Goal: Navigation & Orientation: Find specific page/section

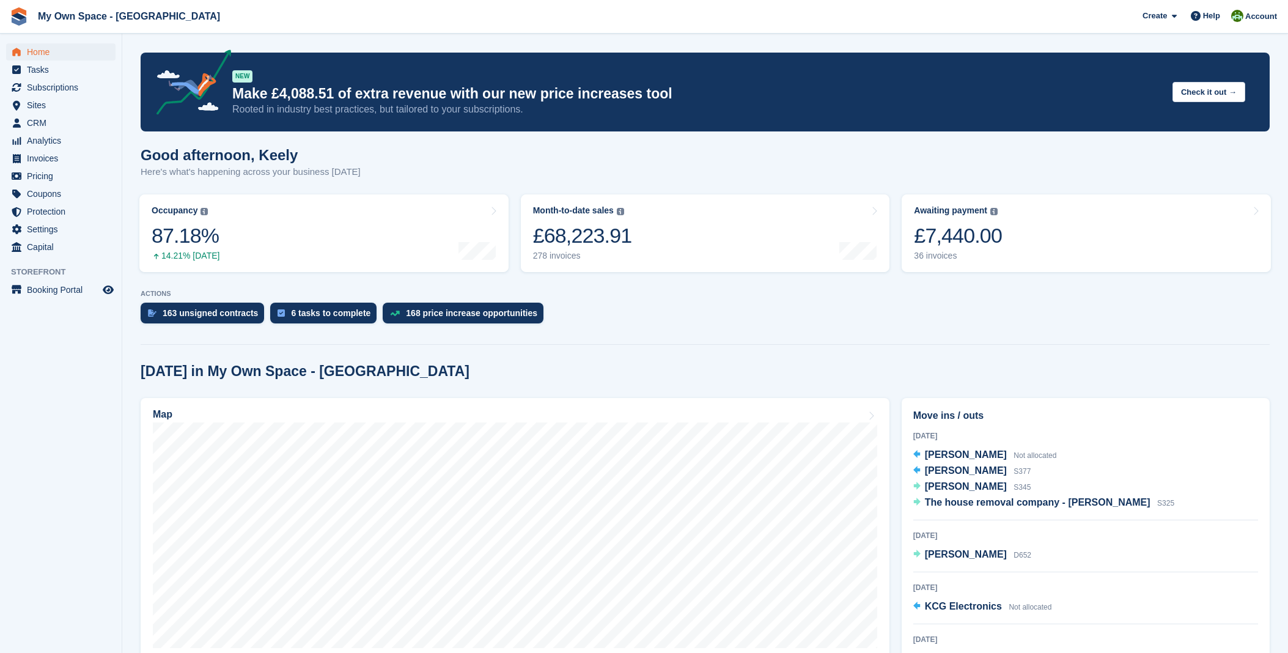
scroll to position [204, 0]
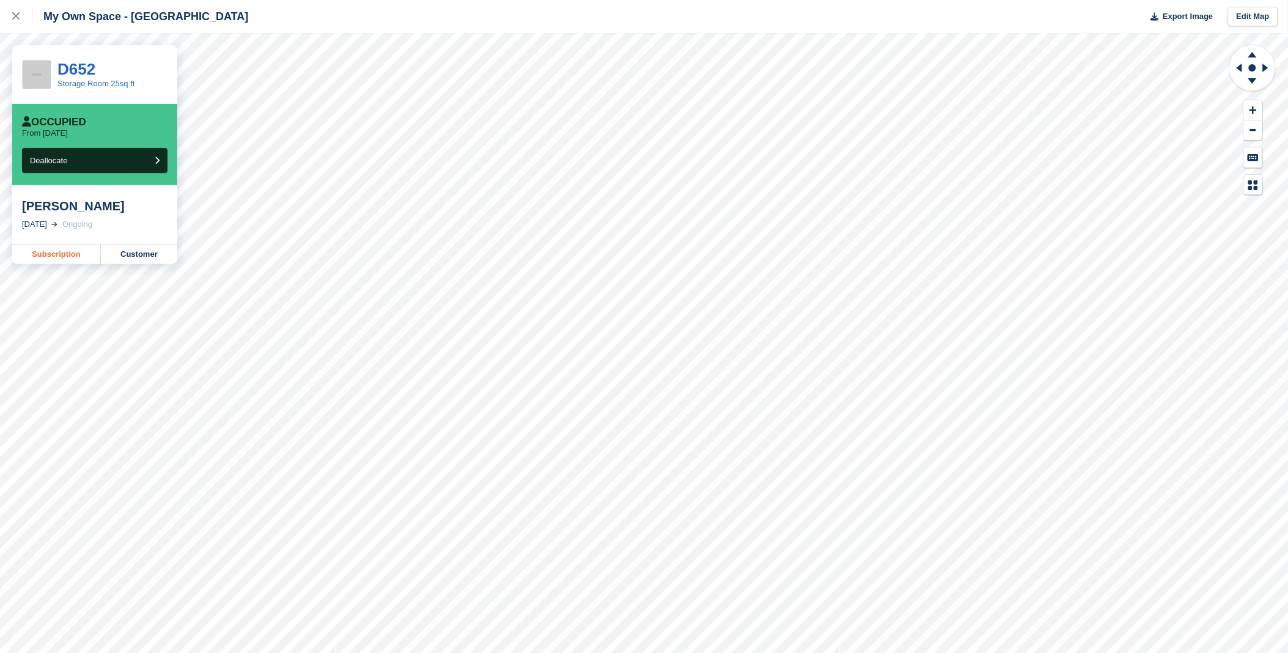
click at [35, 257] on link "Subscription" at bounding box center [56, 255] width 89 height 20
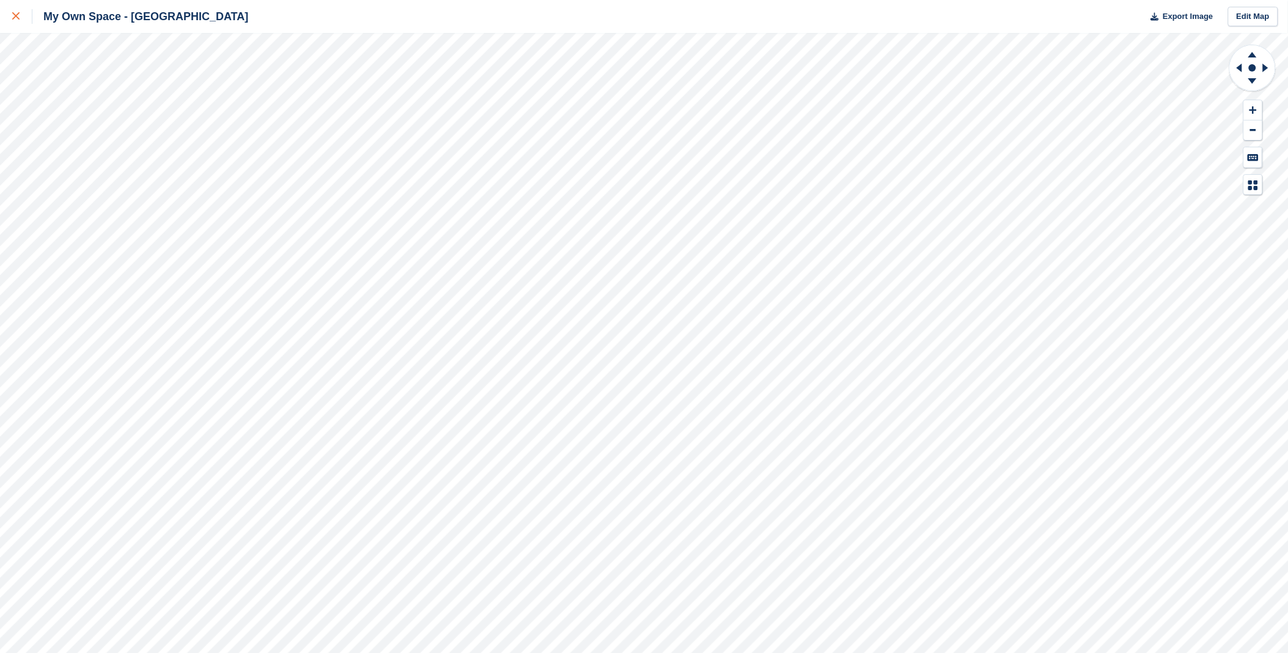
click at [21, 23] on div at bounding box center [22, 16] width 20 height 15
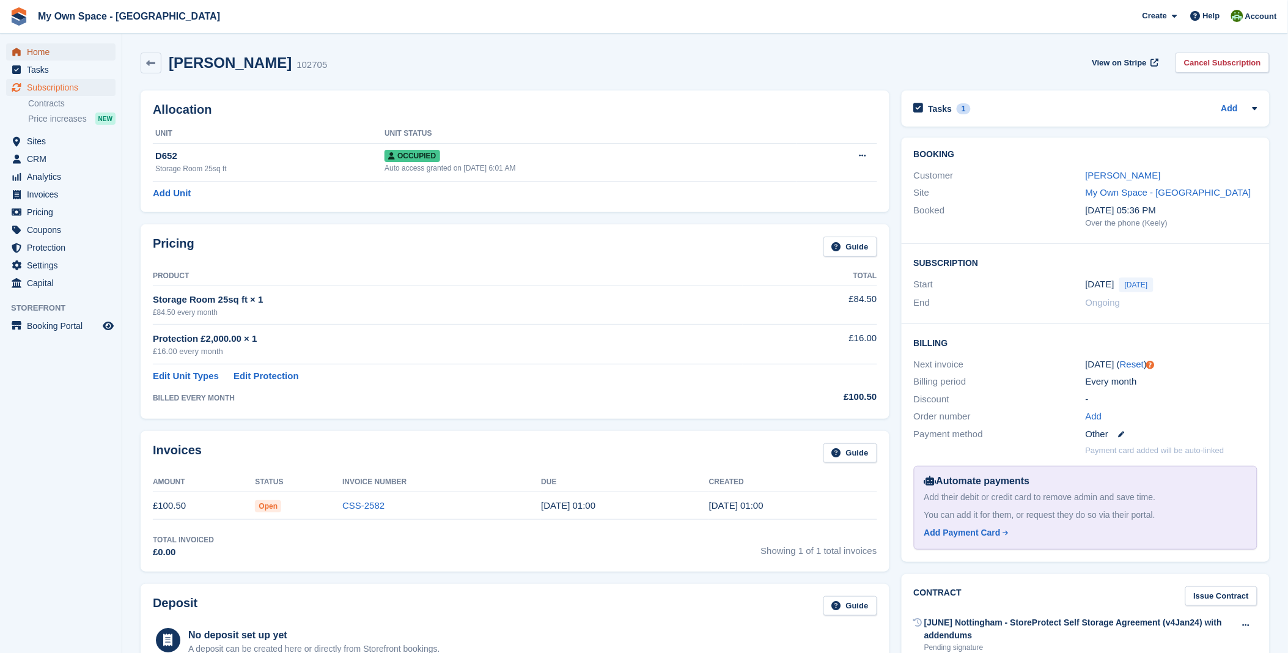
click at [51, 47] on span "Home" at bounding box center [63, 51] width 73 height 17
